Goal: Complete application form: Complete application form

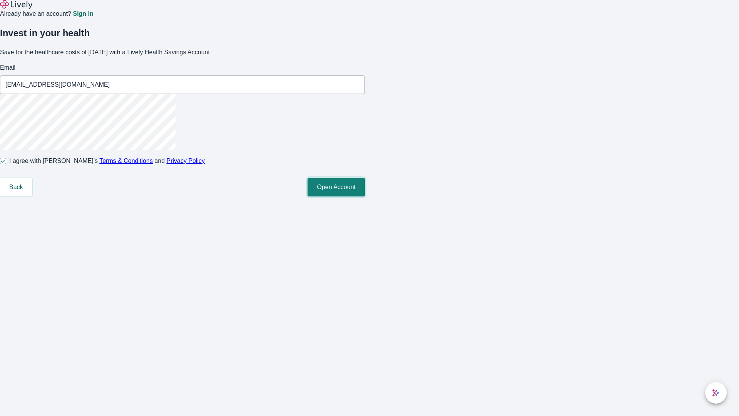
click at [365, 196] on button "Open Account" at bounding box center [335, 187] width 57 height 18
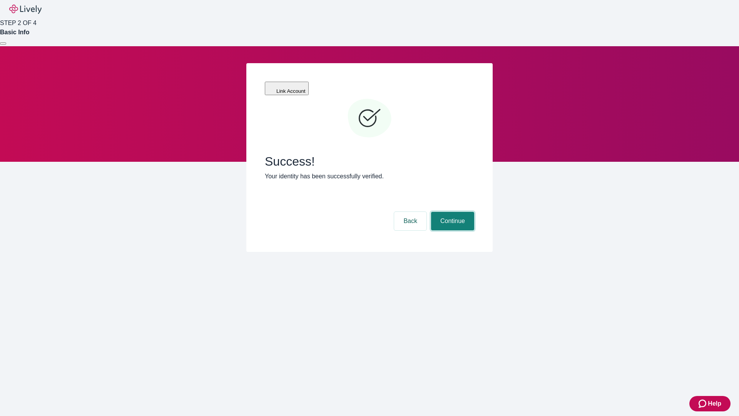
click at [451, 212] on button "Continue" at bounding box center [452, 221] width 43 height 18
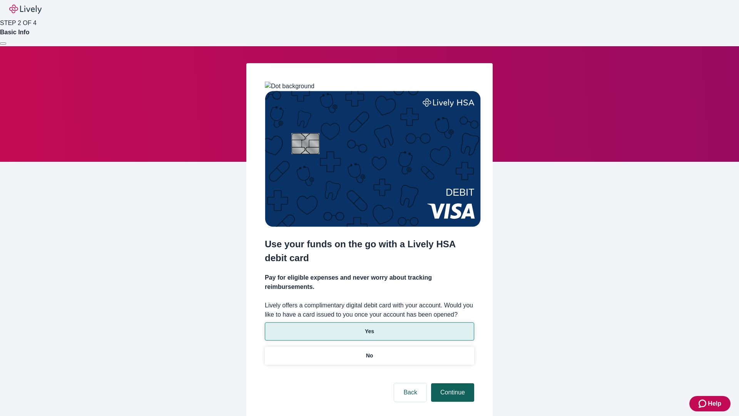
click at [369, 327] on p "Yes" at bounding box center [369, 331] width 9 height 8
click at [451, 383] on button "Continue" at bounding box center [452, 392] width 43 height 18
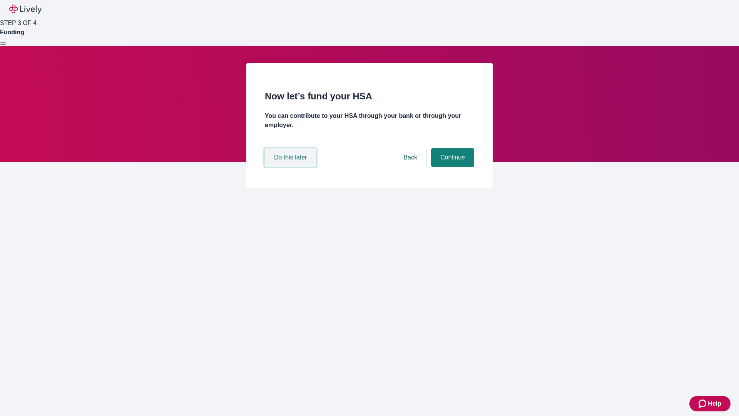
click at [291, 167] on button "Do this later" at bounding box center [290, 157] width 51 height 18
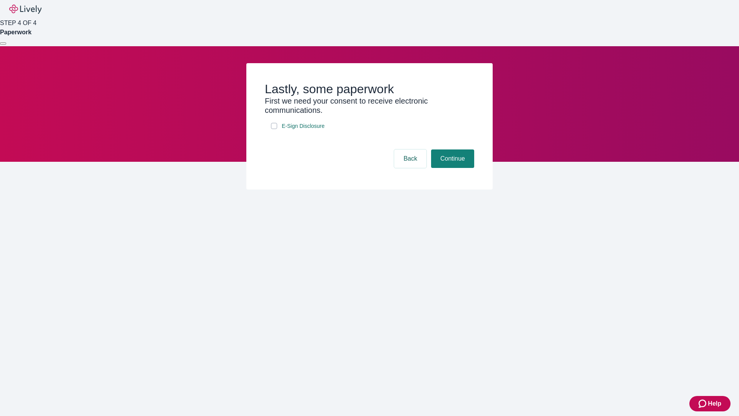
click at [274, 129] on input "E-Sign Disclosure" at bounding box center [274, 126] width 6 height 6
checkbox input "true"
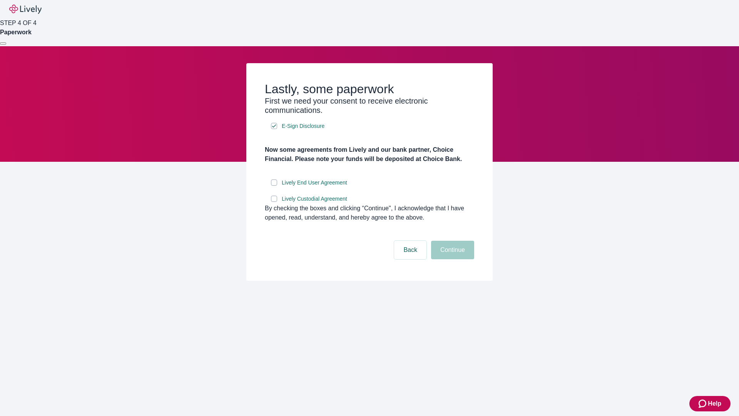
click at [274, 185] on input "Lively End User Agreement" at bounding box center [274, 182] width 6 height 6
checkbox input "true"
click at [274, 202] on input "Lively Custodial Agreement" at bounding box center [274, 198] width 6 height 6
checkbox input "true"
click at [451, 259] on button "Continue" at bounding box center [452, 249] width 43 height 18
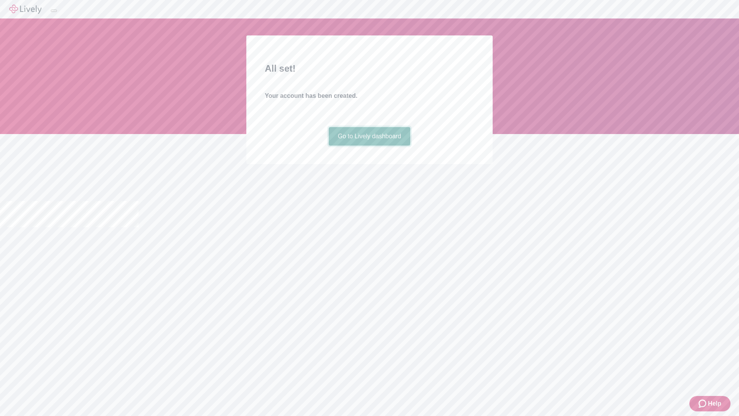
click at [369, 145] on link "Go to Lively dashboard" at bounding box center [370, 136] width 82 height 18
